Goal: Task Accomplishment & Management: Complete application form

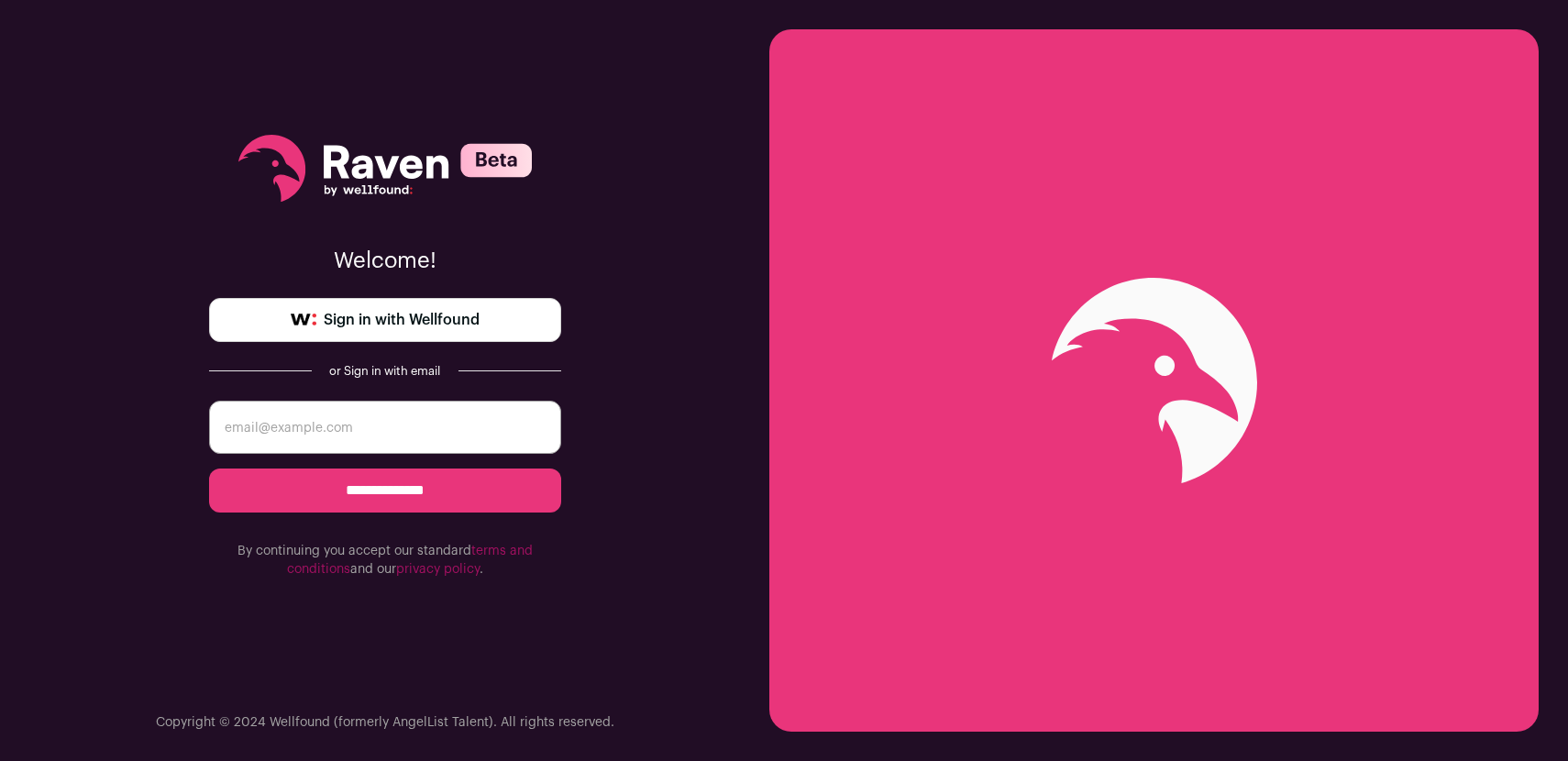
click at [490, 326] on link "Sign in with Wellfound" at bounding box center [385, 320] width 352 height 44
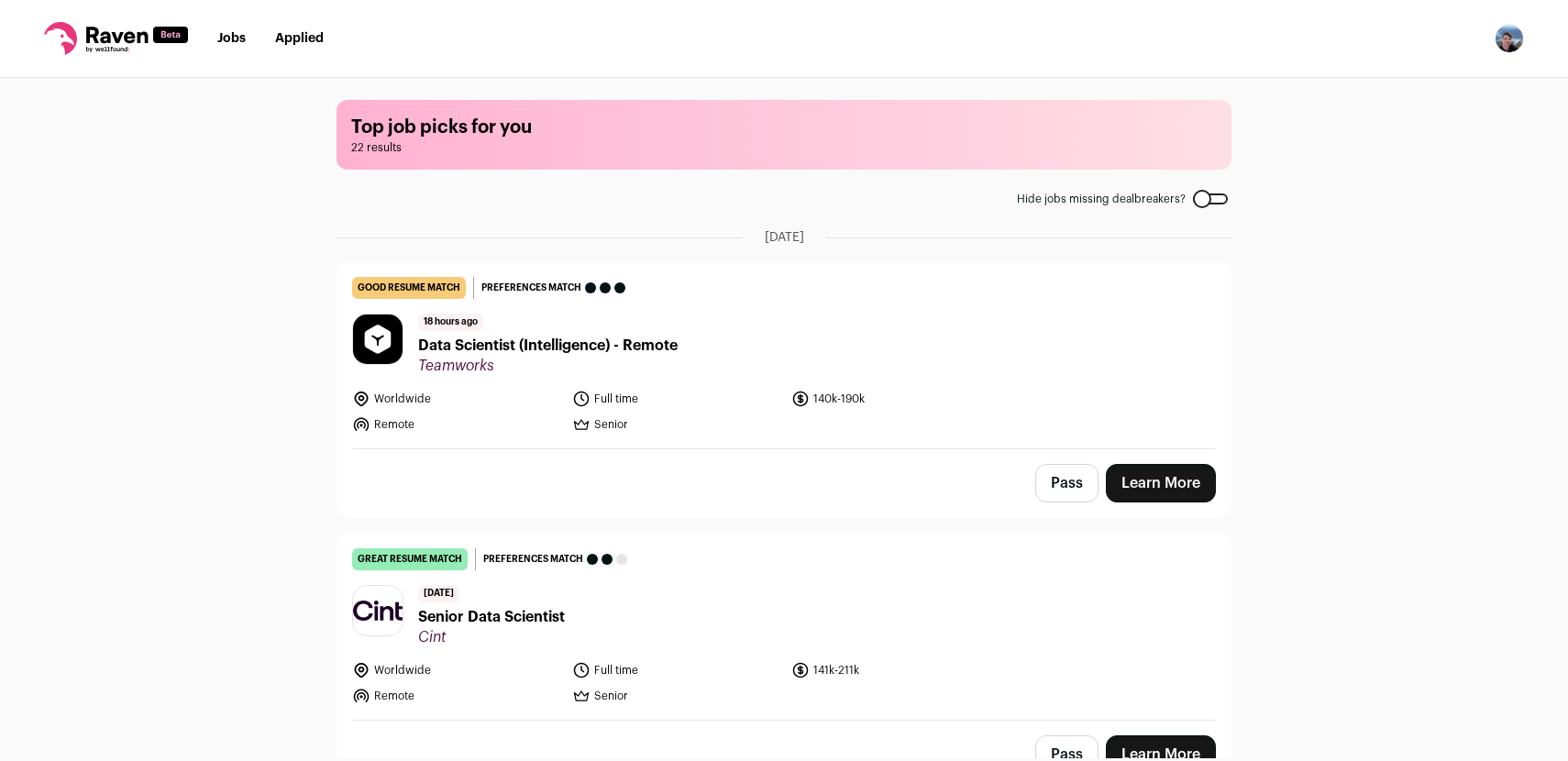
click at [490, 348] on span "Data Scientist (Intelligence) - Remote" at bounding box center [548, 346] width 259 height 22
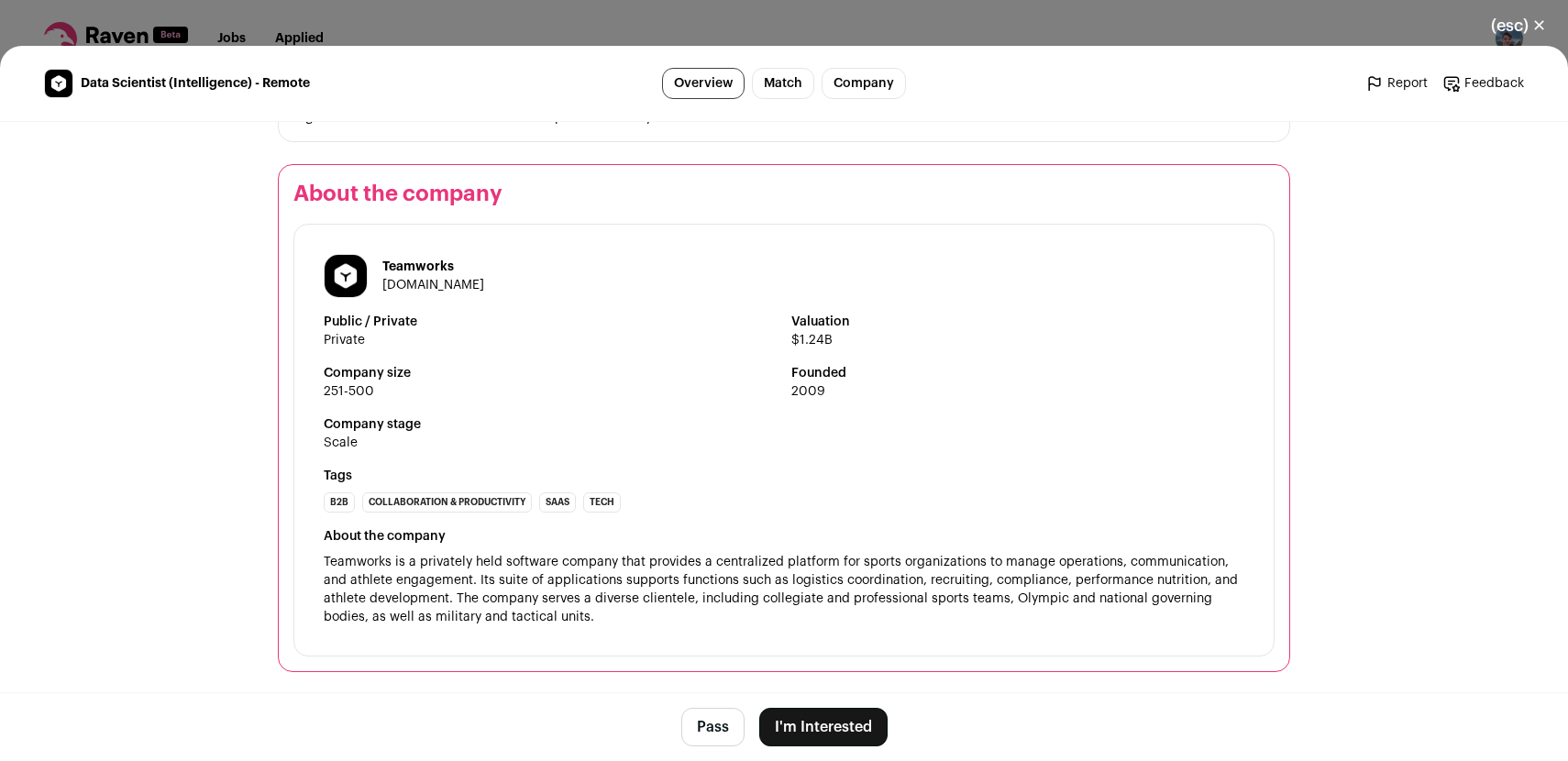
scroll to position [2993, 0]
click at [393, 280] on link "[DOMAIN_NAME]" at bounding box center [433, 283] width 102 height 13
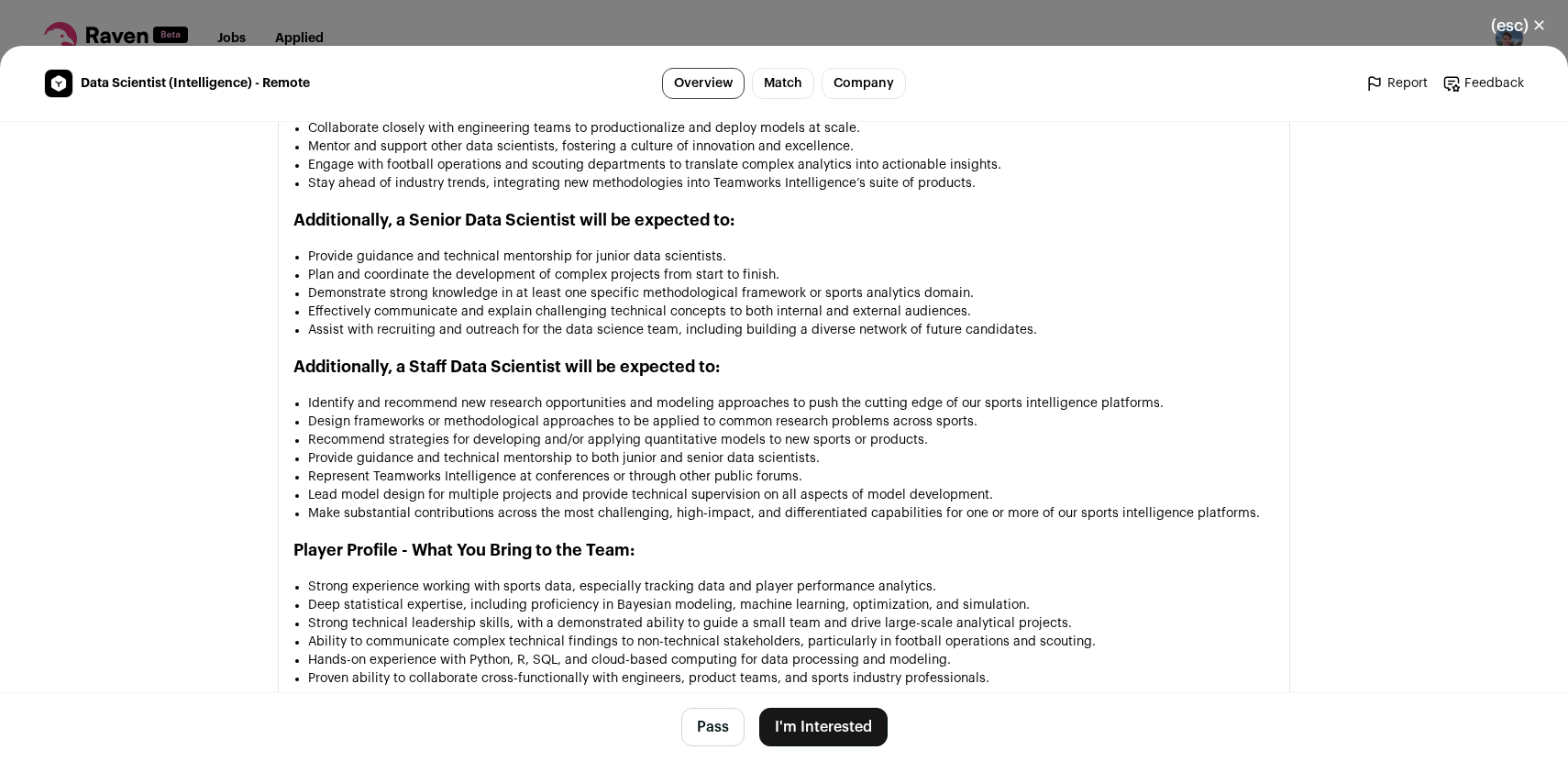
scroll to position [1331, 0]
drag, startPoint x: 412, startPoint y: 366, endPoint x: 559, endPoint y: 375, distance: 147.3
click at [559, 375] on h2 "Additionally, a Staff Data Scientist will be expected to:" at bounding box center [783, 368] width 980 height 26
copy h2 "Staff Data Scientist"
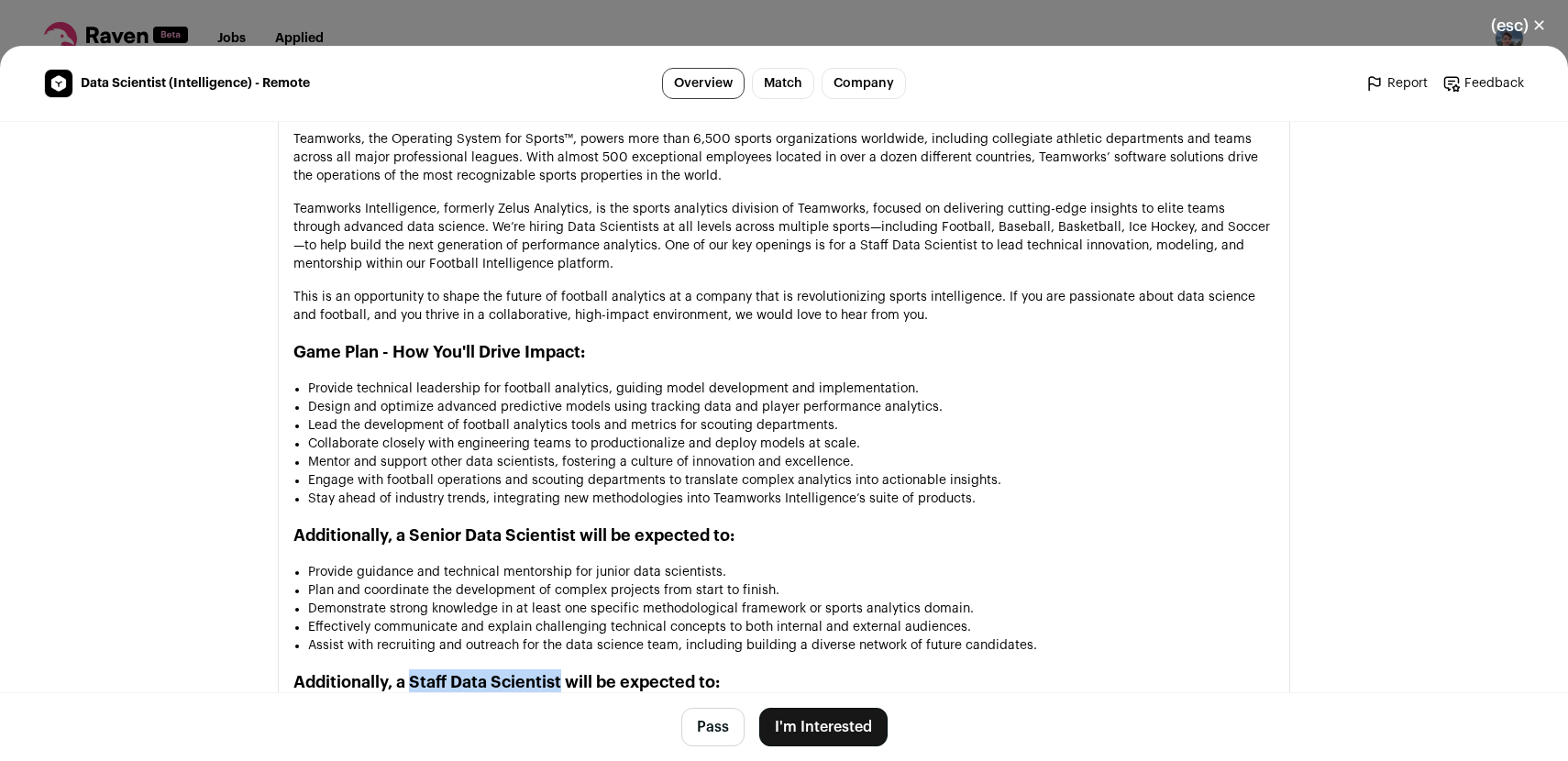
scroll to position [1034, 0]
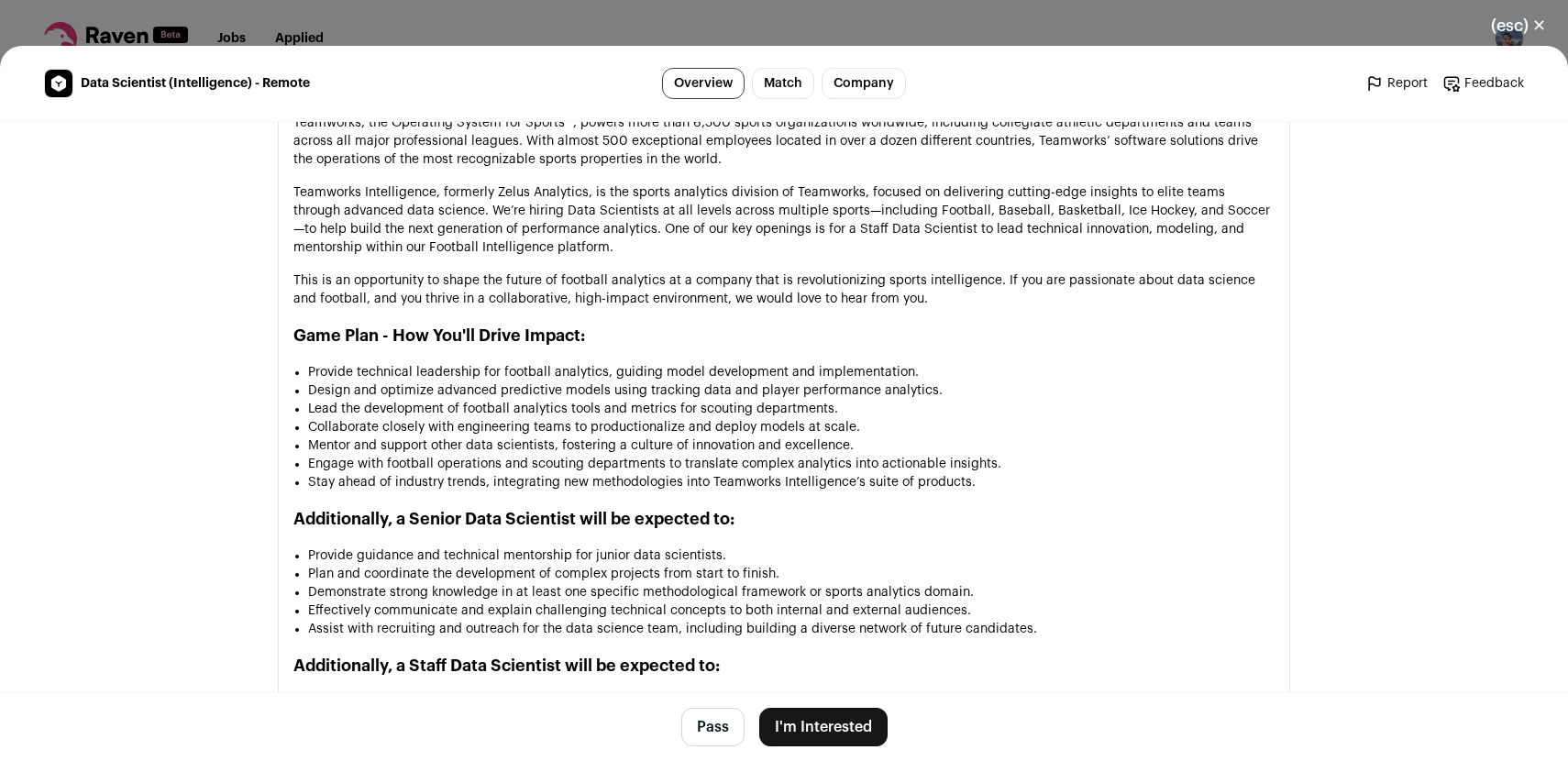
drag, startPoint x: 934, startPoint y: 192, endPoint x: 1074, endPoint y: 192, distance: 140.0
click at [1147, 198] on p "Teamworks Intelligence, formerly Zelus Analytics, is the sports analytics divis…" at bounding box center [783, 220] width 980 height 74
drag, startPoint x: 934, startPoint y: 192, endPoint x: 1118, endPoint y: 194, distance: 184.0
click at [1091, 195] on p "Teamworks Intelligence, formerly Zelus Analytics, is the sports analytics divis…" at bounding box center [783, 220] width 980 height 74
drag, startPoint x: 1125, startPoint y: 194, endPoint x: 938, endPoint y: 189, distance: 187.1
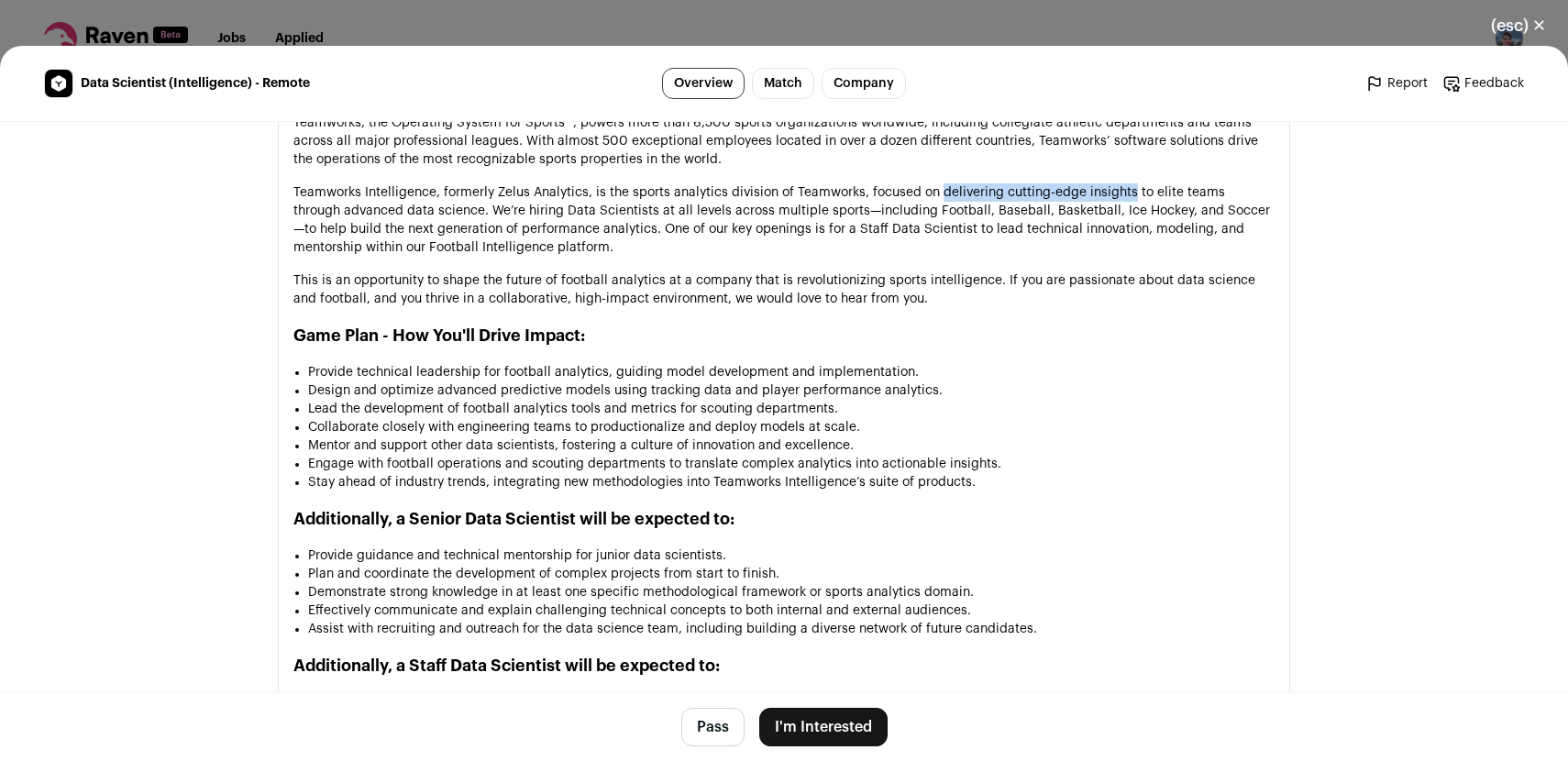
click at [938, 189] on p "Teamworks Intelligence, formerly Zelus Analytics, is the sports analytics divis…" at bounding box center [783, 220] width 980 height 74
copy p "delivering cutting-edge insights"
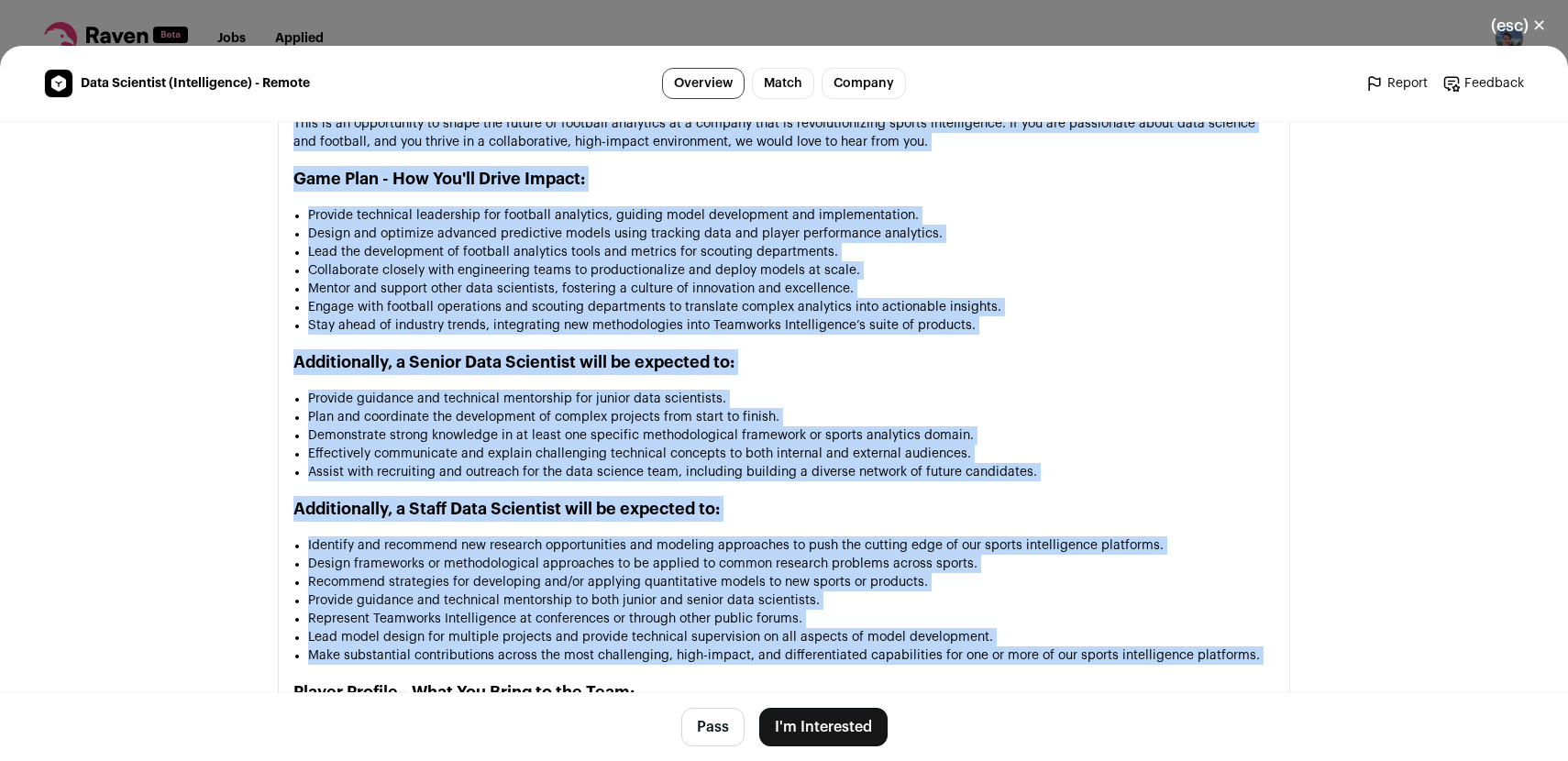
scroll to position [1198, 0]
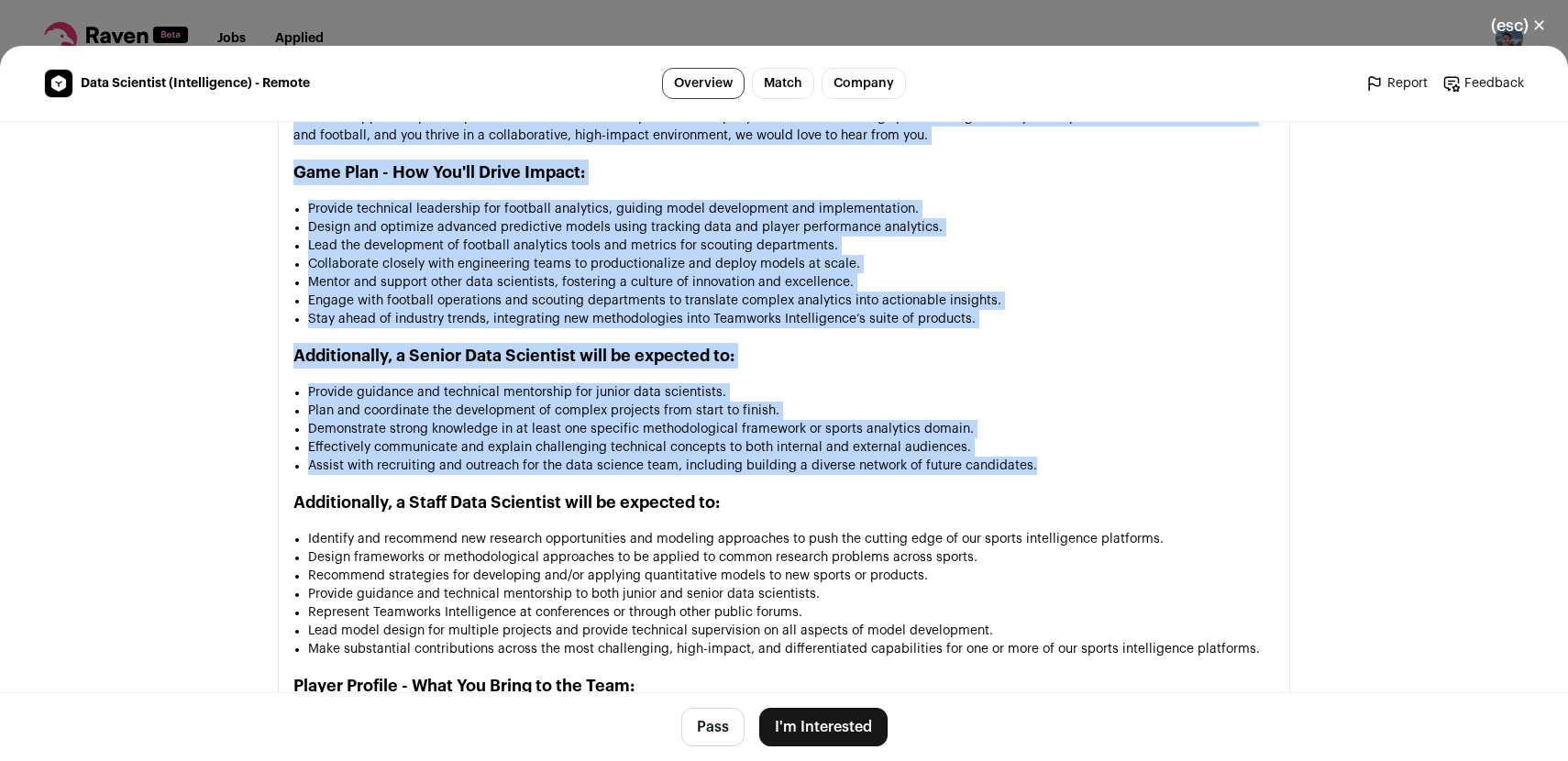
drag, startPoint x: 293, startPoint y: 229, endPoint x: 1049, endPoint y: 472, distance: 794.1
copy div "Lore Ipsumdolo (Sitametconse) - Adipis Elitseddo, eiu Temporinc Utlabo etd Magn…"
click at [632, 314] on li "Stay ahead of industry trends, integrating new methodologies into Teamworks Int…" at bounding box center [791, 319] width 966 height 18
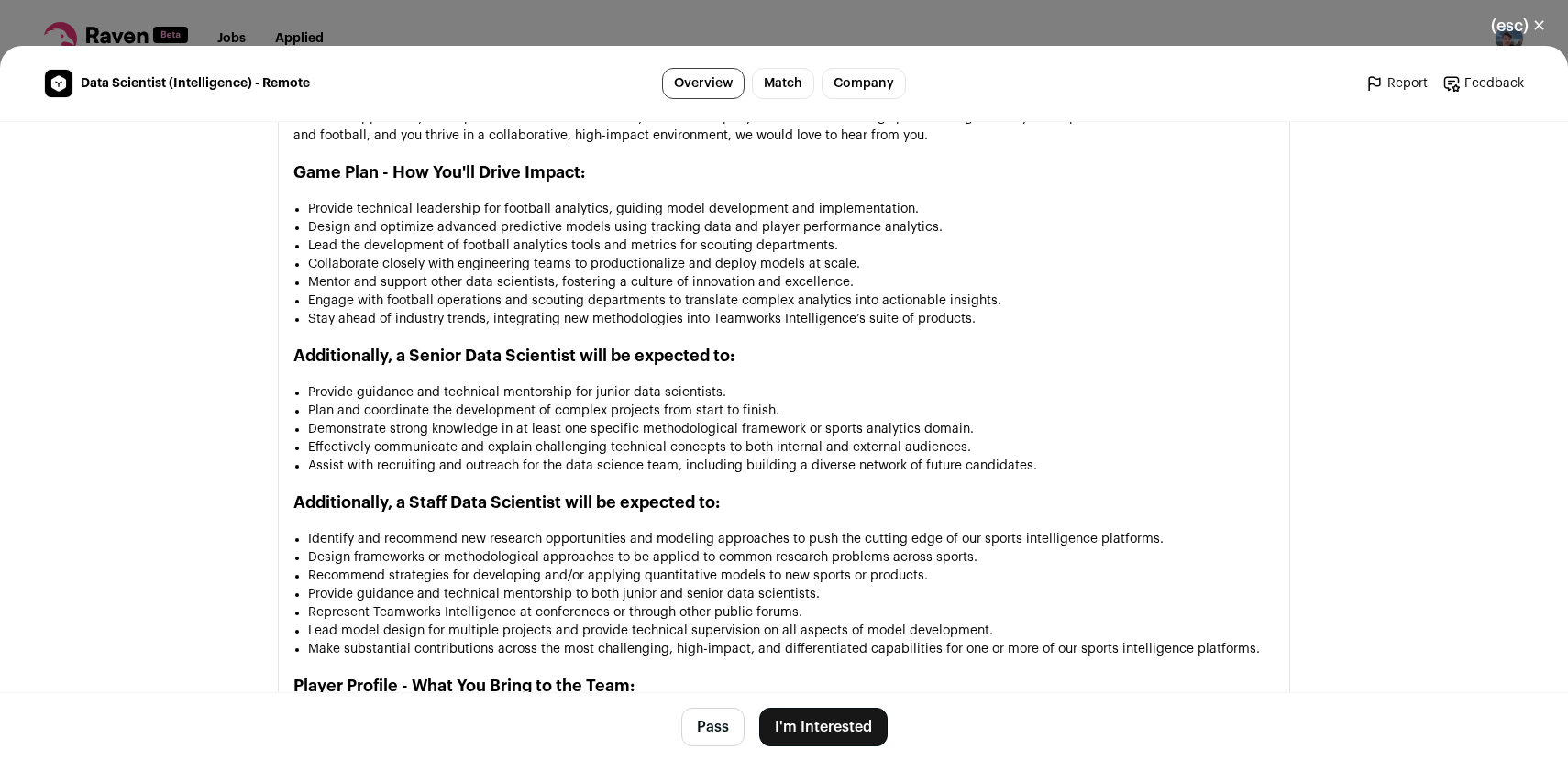
click at [1540, 26] on button "(esc) ✕" at bounding box center [1518, 26] width 99 height 41
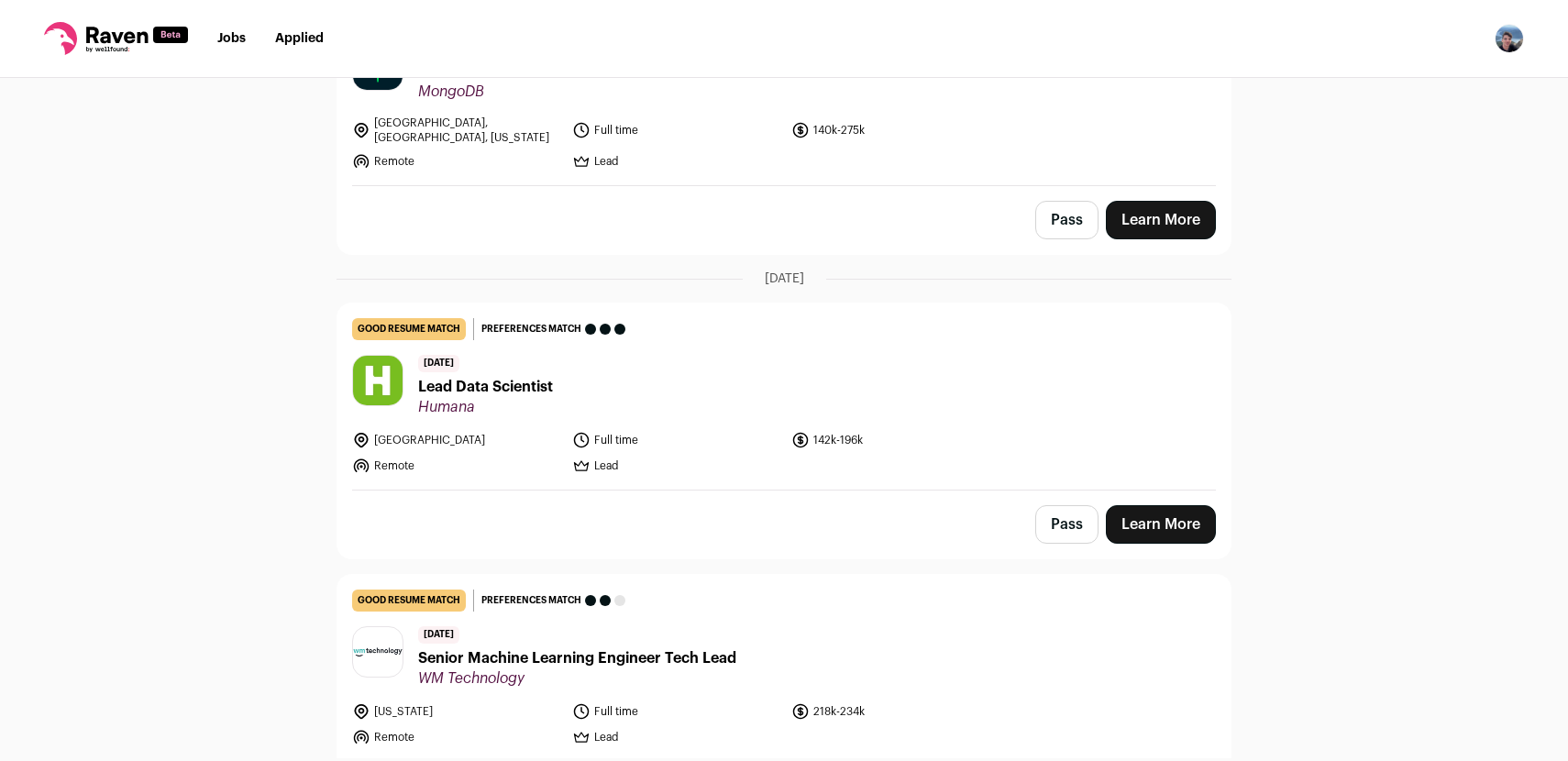
scroll to position [1111, 0]
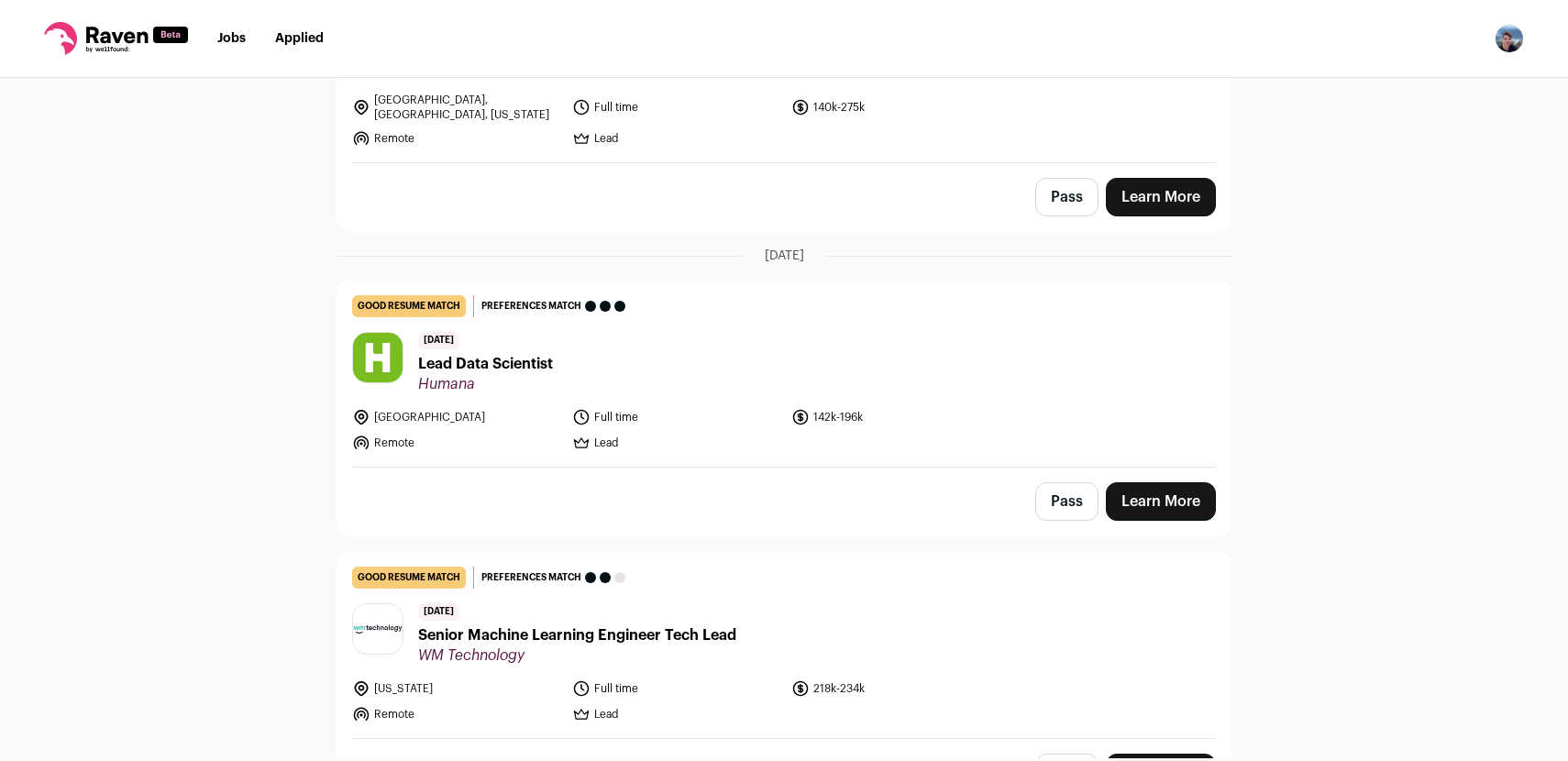
click at [546, 355] on span "Lead Data Scientist" at bounding box center [485, 364] width 135 height 22
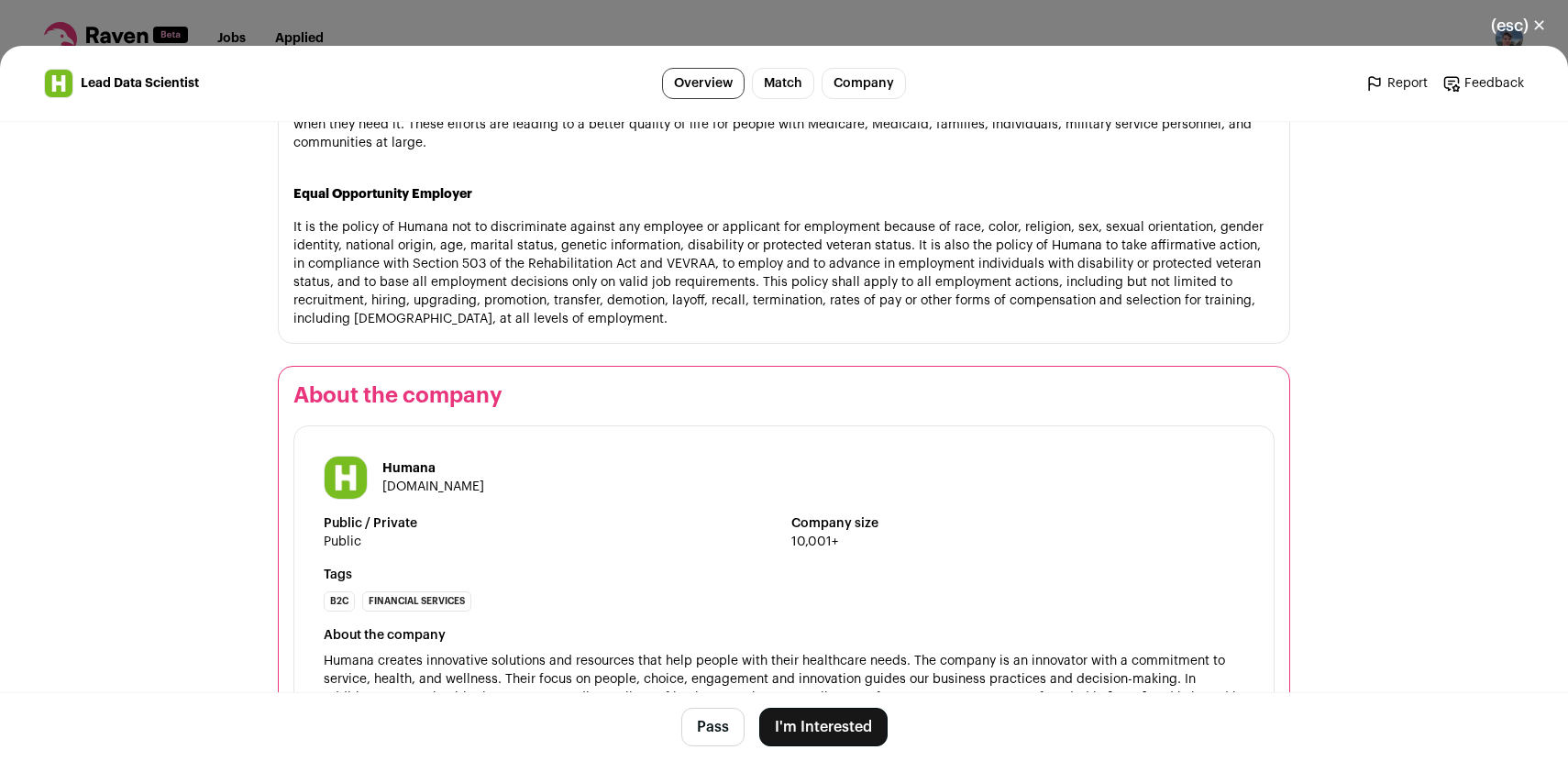
scroll to position [3025, 0]
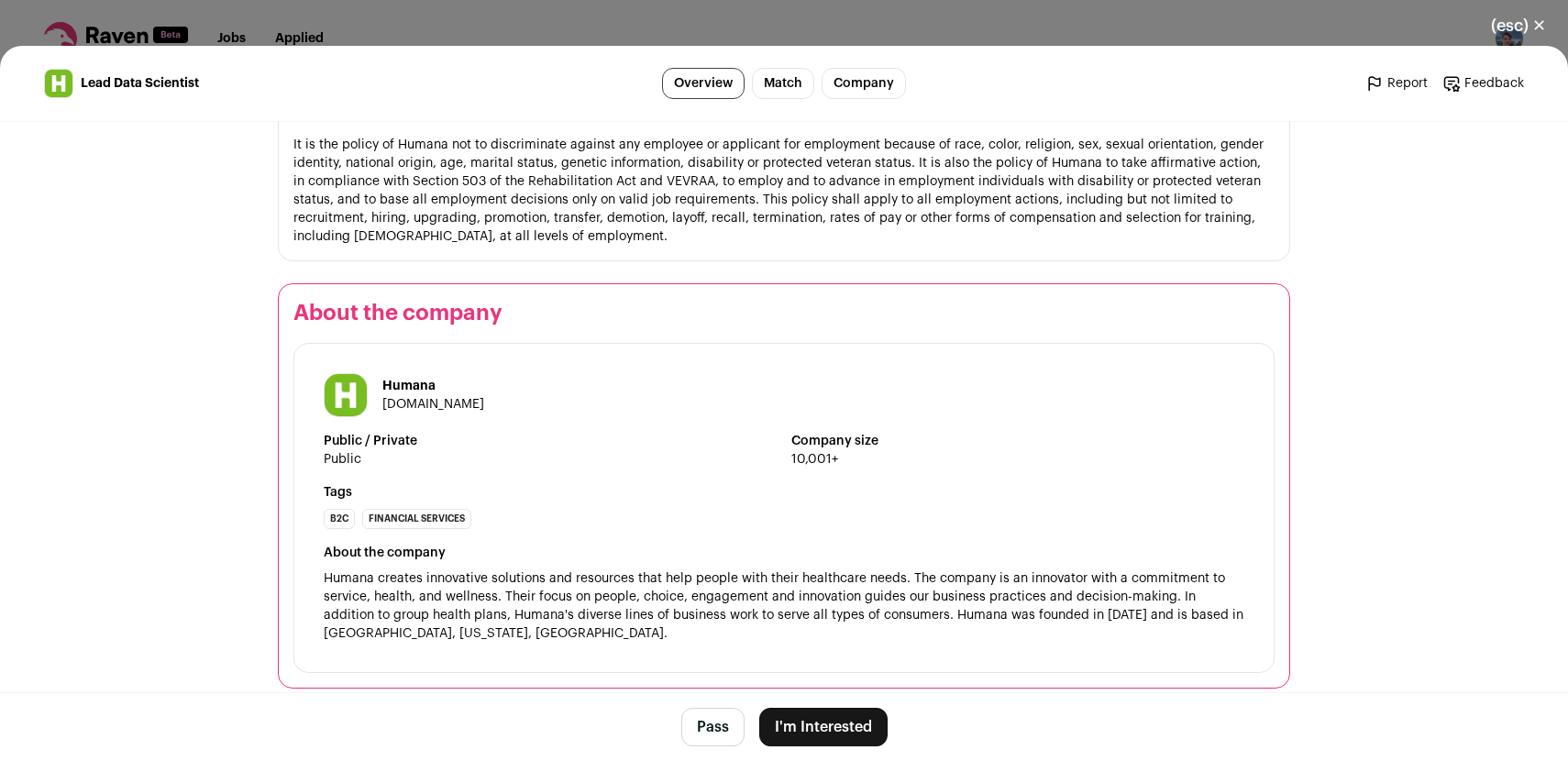
click at [831, 716] on button "I'm Interested" at bounding box center [823, 727] width 129 height 39
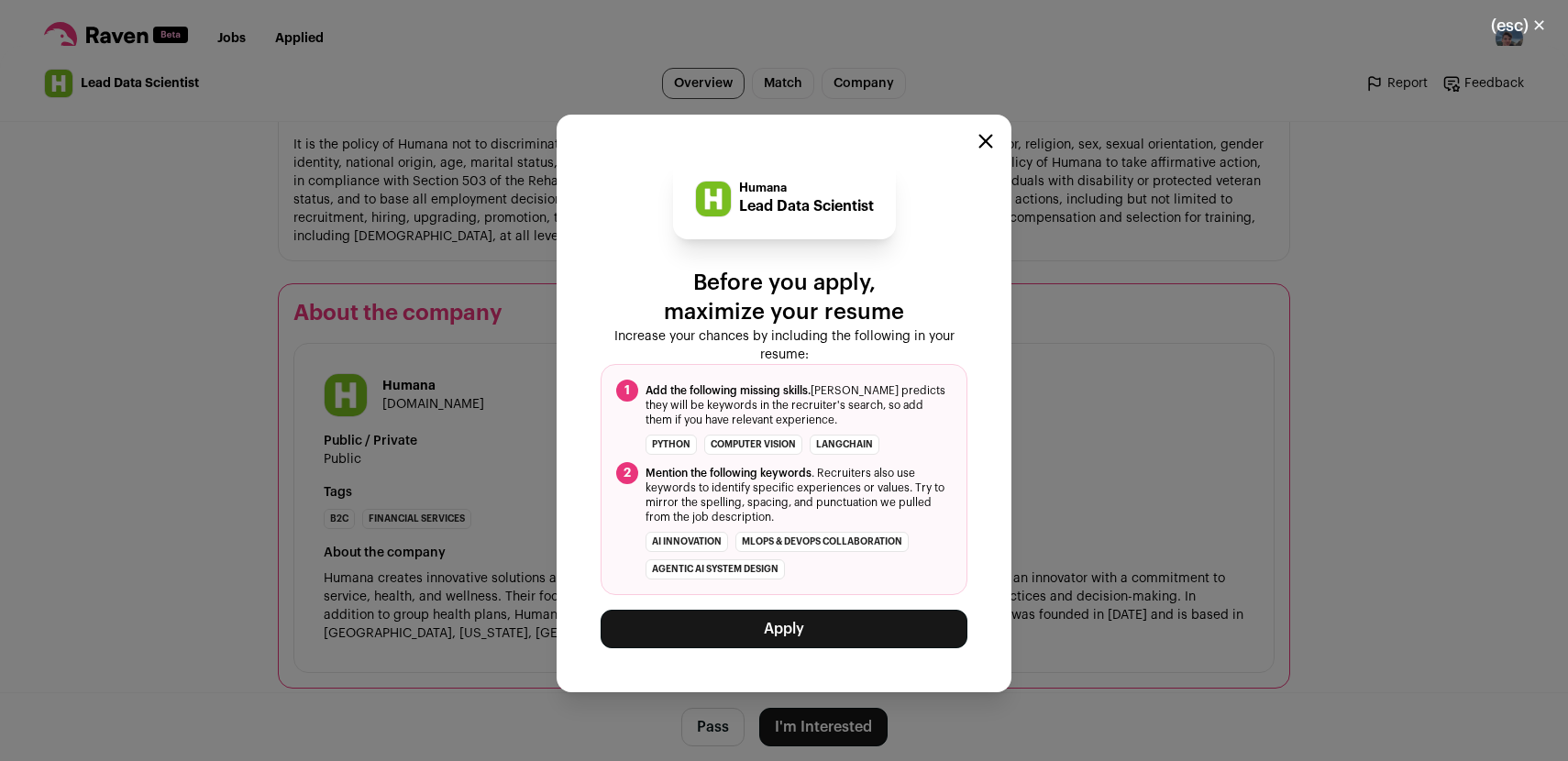
click at [798, 637] on button "Apply" at bounding box center [783, 629] width 367 height 39
